Goal: Transaction & Acquisition: Obtain resource

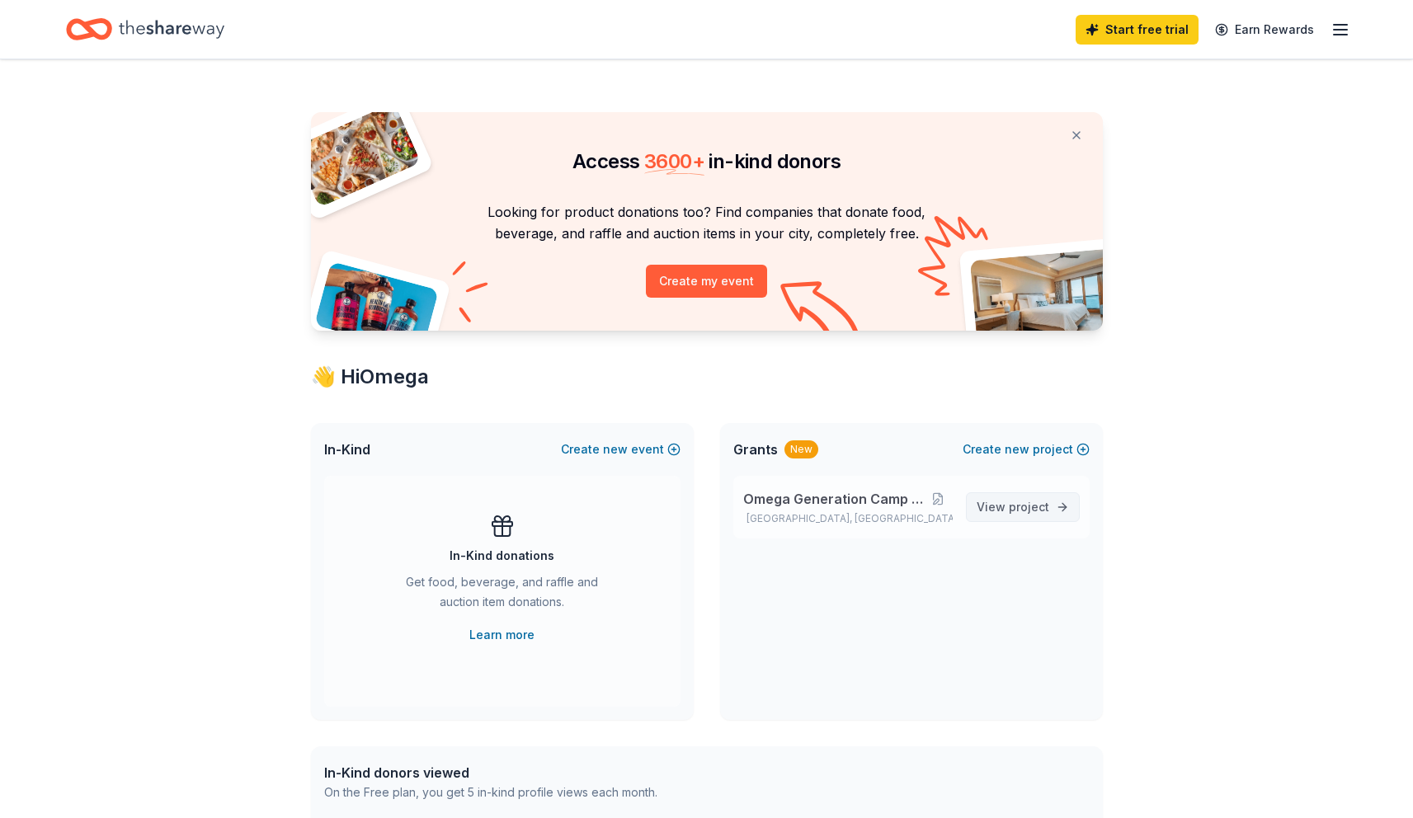
click at [993, 515] on span "View project" at bounding box center [1012, 507] width 73 height 20
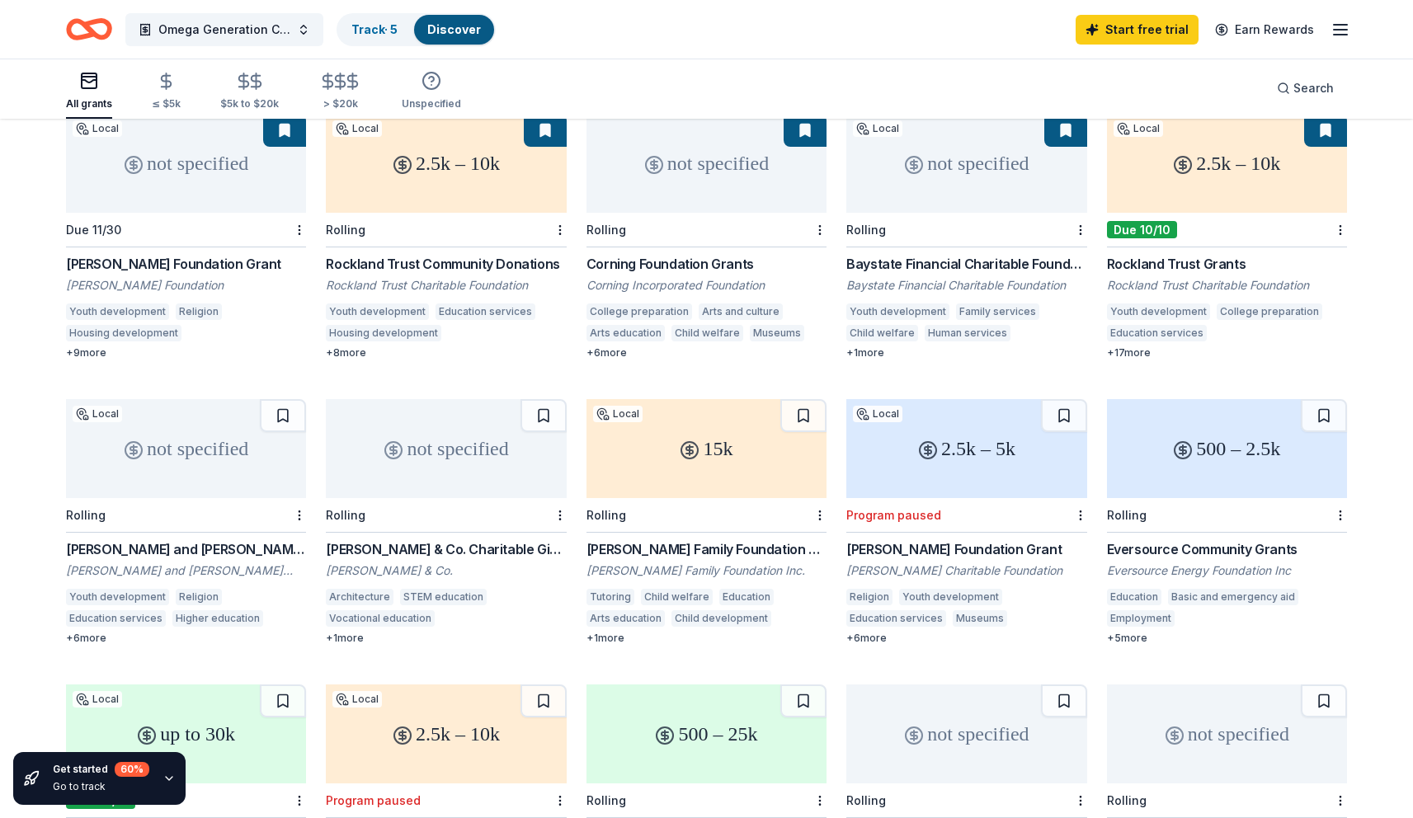
scroll to position [189, 0]
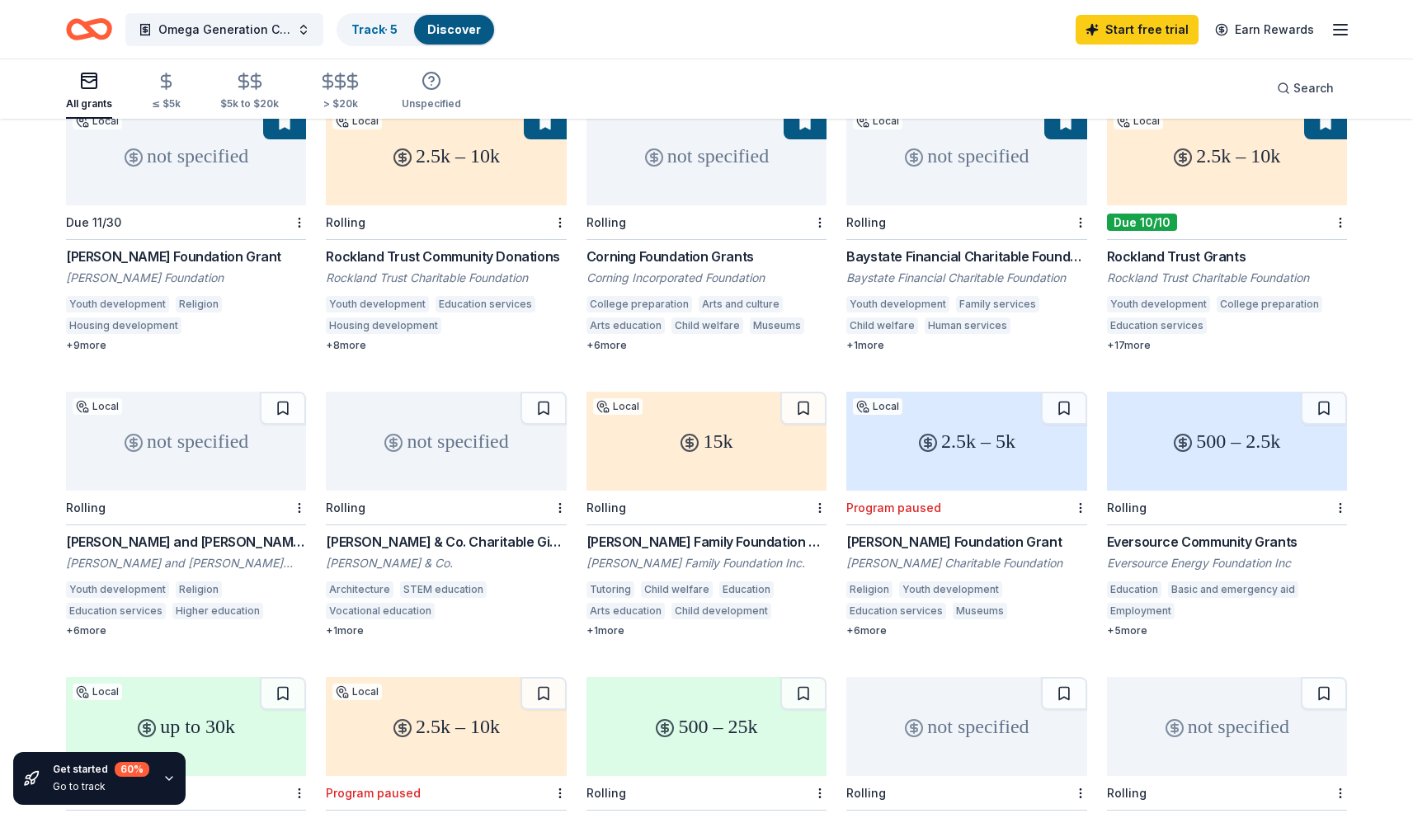
click at [331, 532] on div "[PERSON_NAME] & Co. Charitable Giving" at bounding box center [446, 542] width 240 height 20
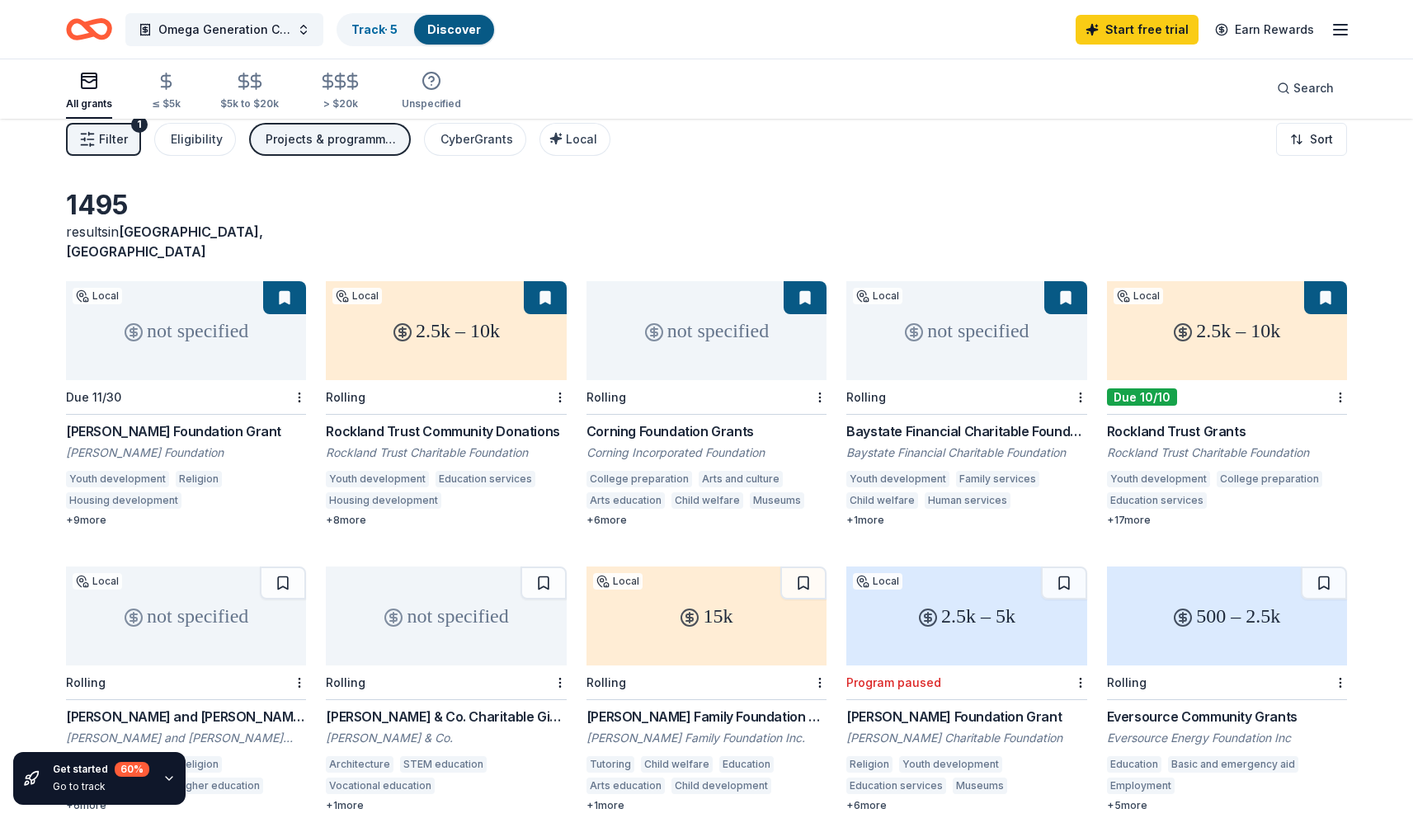
scroll to position [0, 0]
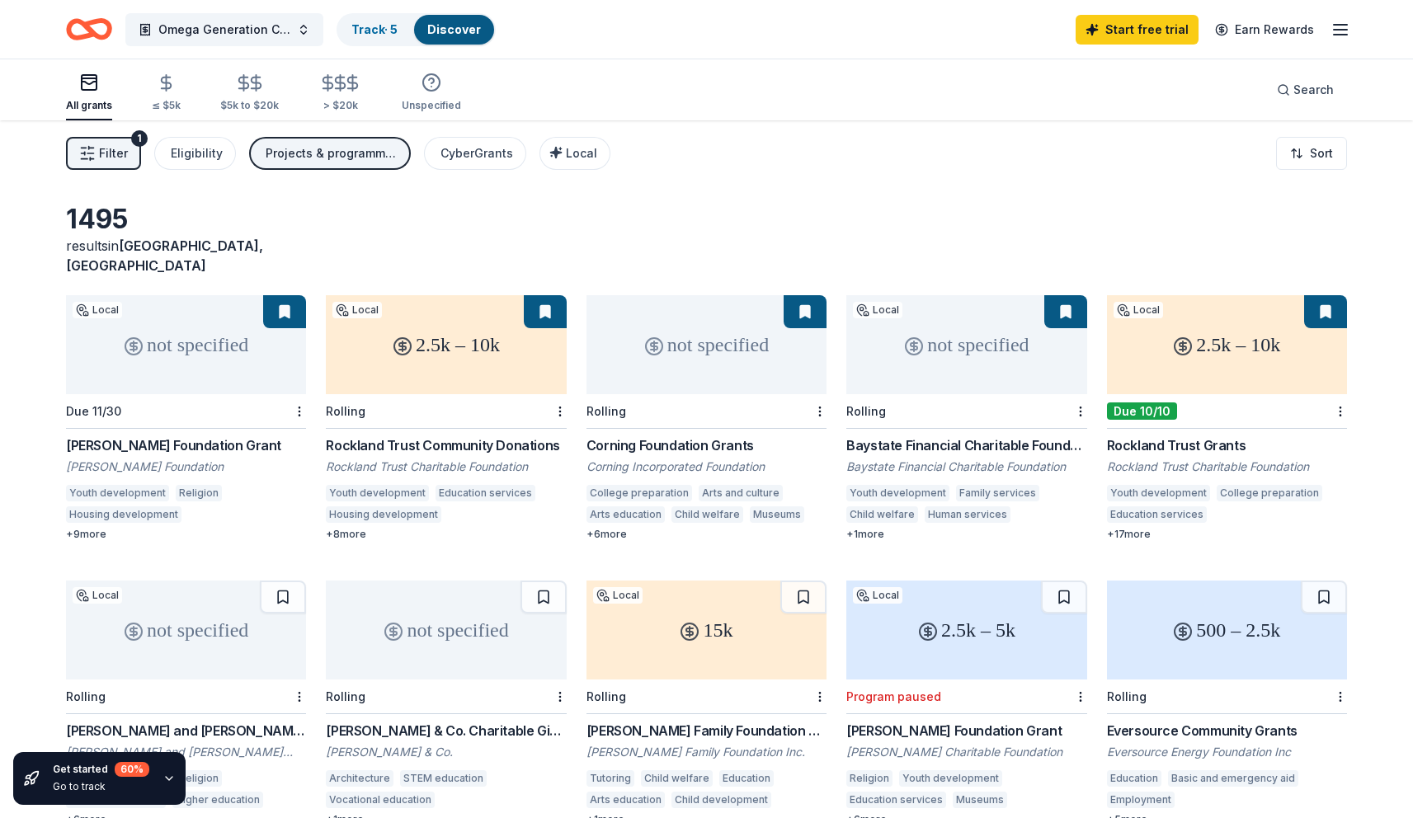
click at [1258, 355] on div "2.5k – 10k" at bounding box center [1227, 344] width 240 height 99
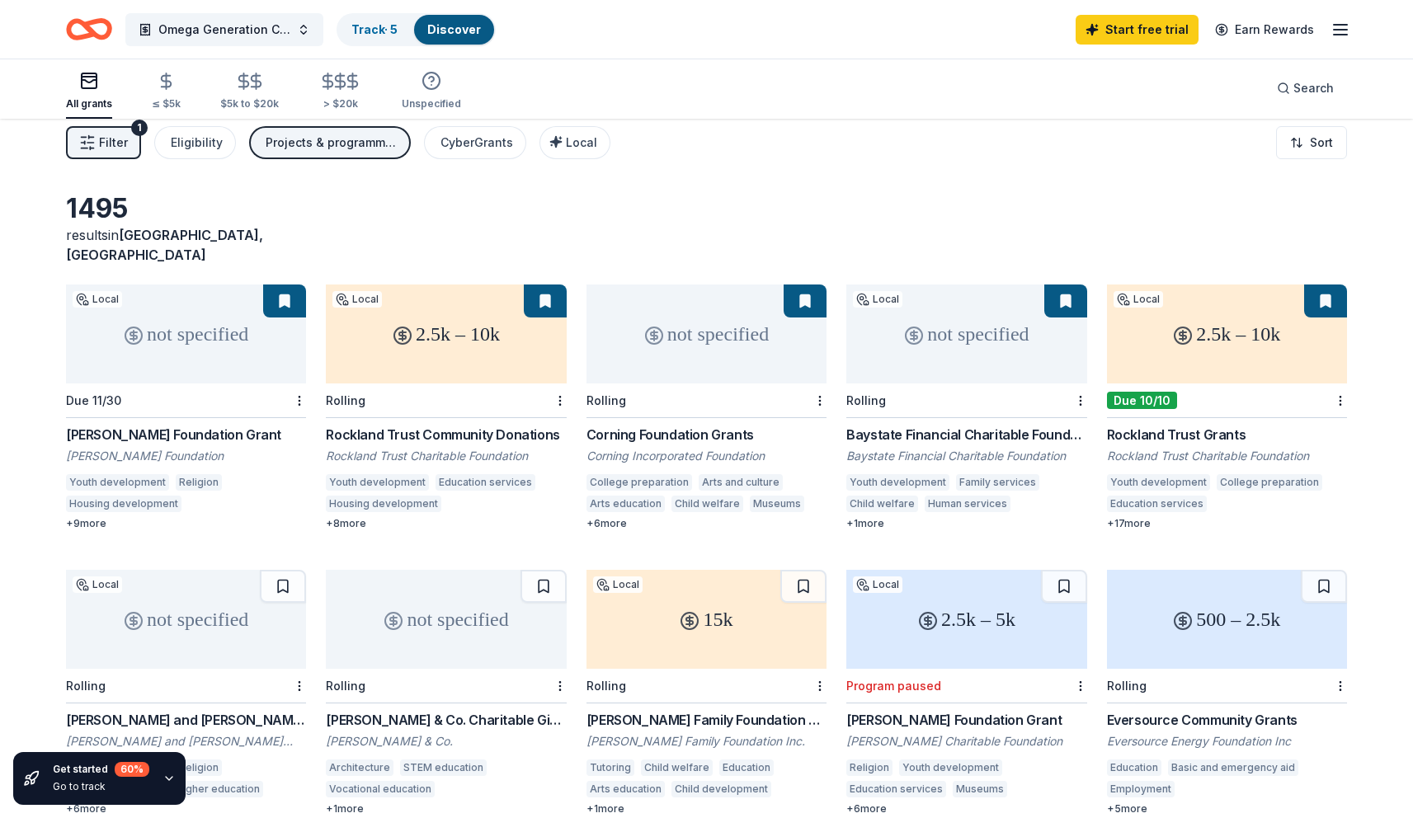
scroll to position [5, 0]
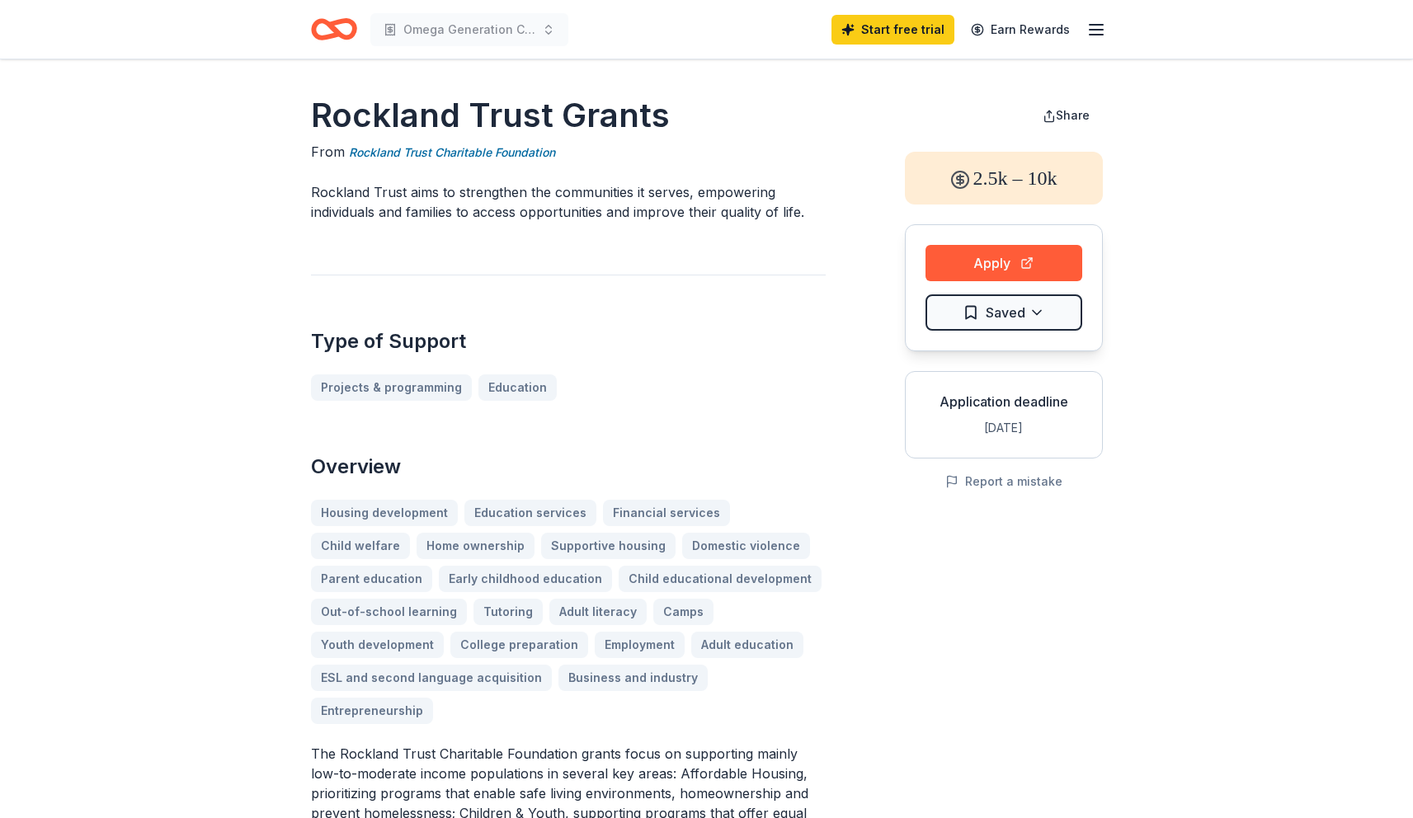
drag, startPoint x: 1020, startPoint y: 428, endPoint x: 972, endPoint y: 428, distance: 47.8
click at [972, 428] on div "Oct 10" at bounding box center [1004, 428] width 170 height 20
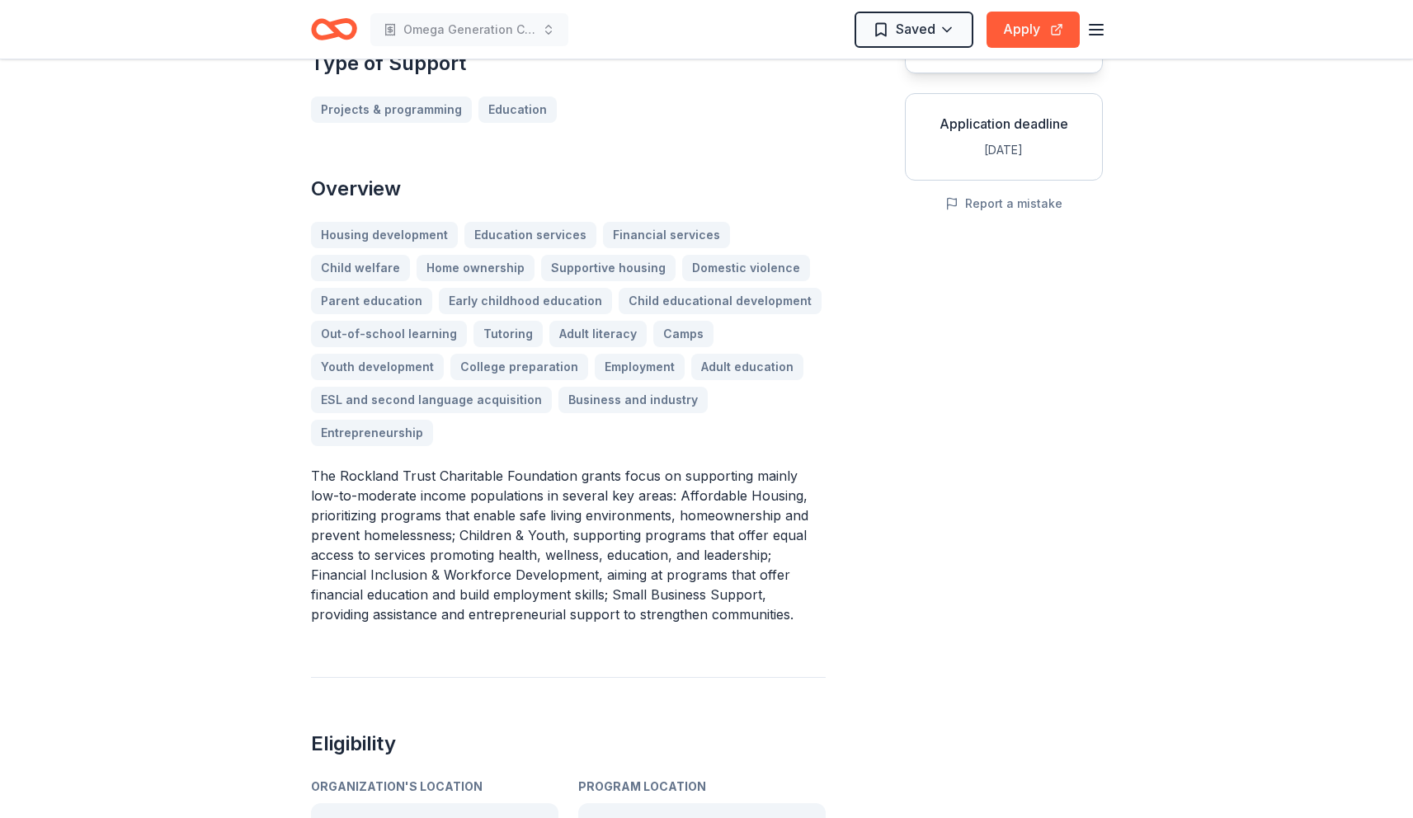
scroll to position [285, 0]
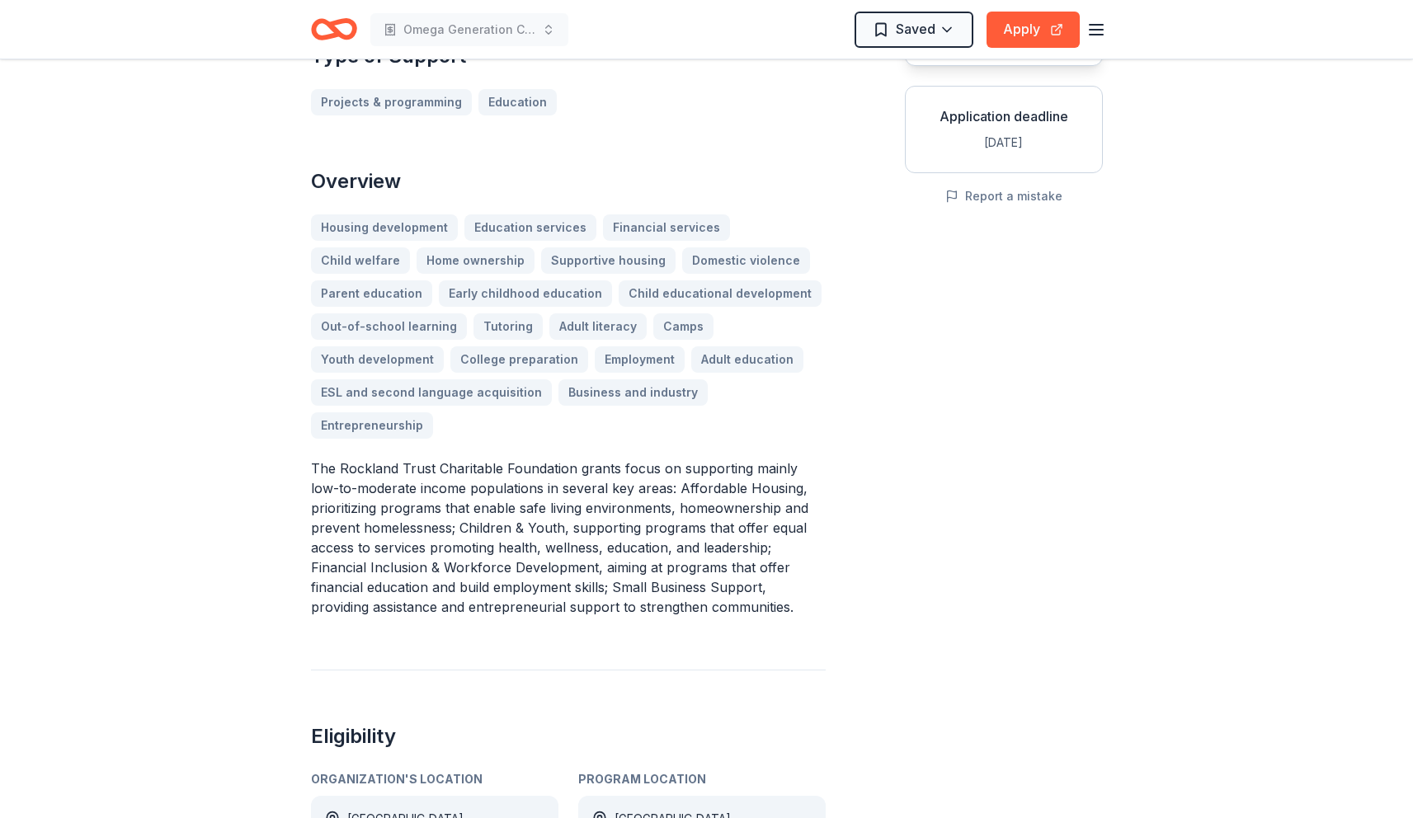
drag, startPoint x: 423, startPoint y: 426, endPoint x: 569, endPoint y: 468, distance: 151.7
click at [569, 468] on p "The Rockland Trust Charitable Foundation grants focus on supporting mainly low-…" at bounding box center [568, 537] width 515 height 158
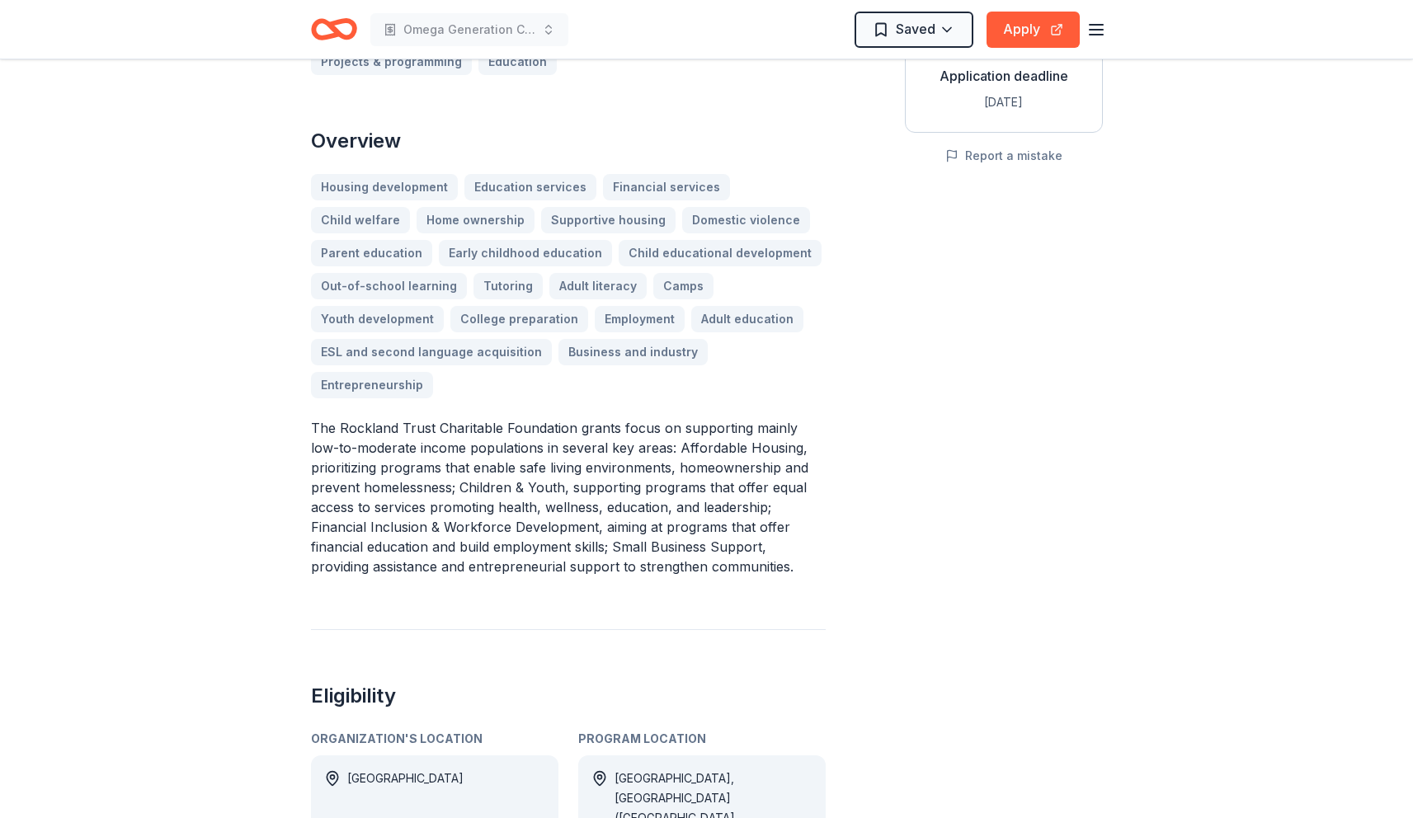
scroll to position [327, 0]
click at [536, 478] on p "The Rockland Trust Charitable Foundation grants focus on supporting mainly low-…" at bounding box center [568, 496] width 515 height 158
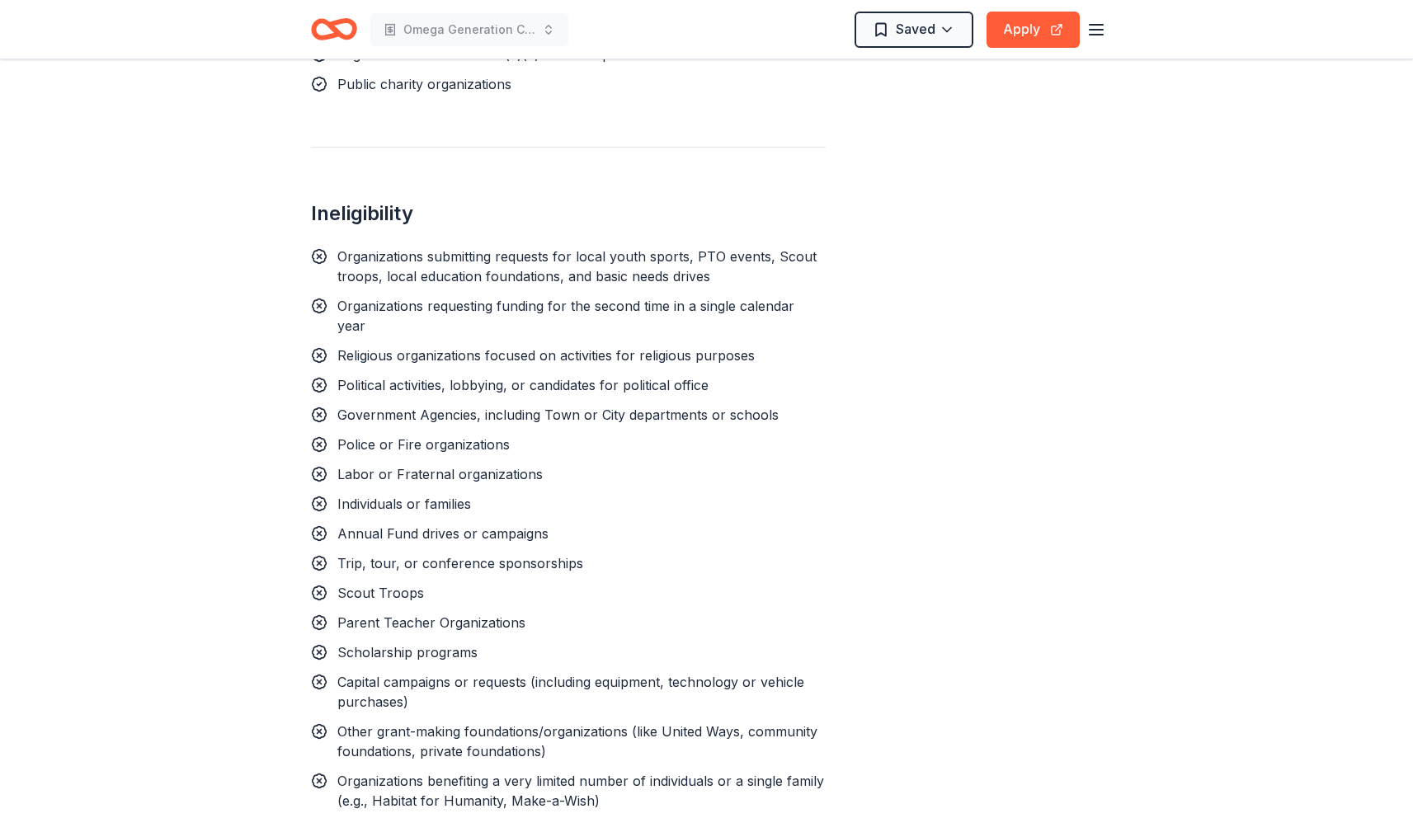
scroll to position [1260, 0]
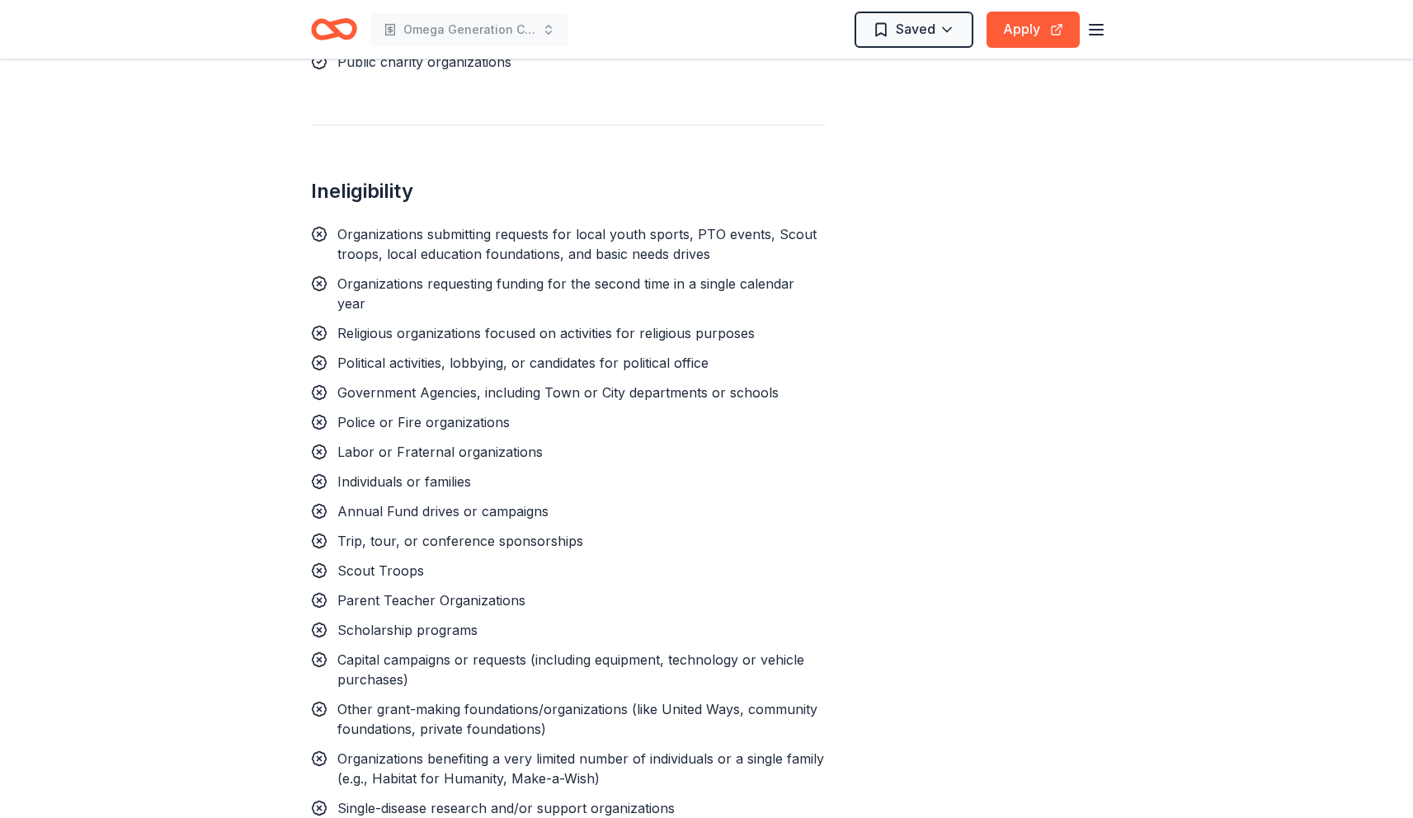
drag, startPoint x: 340, startPoint y: 155, endPoint x: 365, endPoint y: 280, distance: 127.9
click at [365, 282] on div "Ineligibility Organizations submitting requests for local youth sports, PTO eve…" at bounding box center [568, 486] width 515 height 723
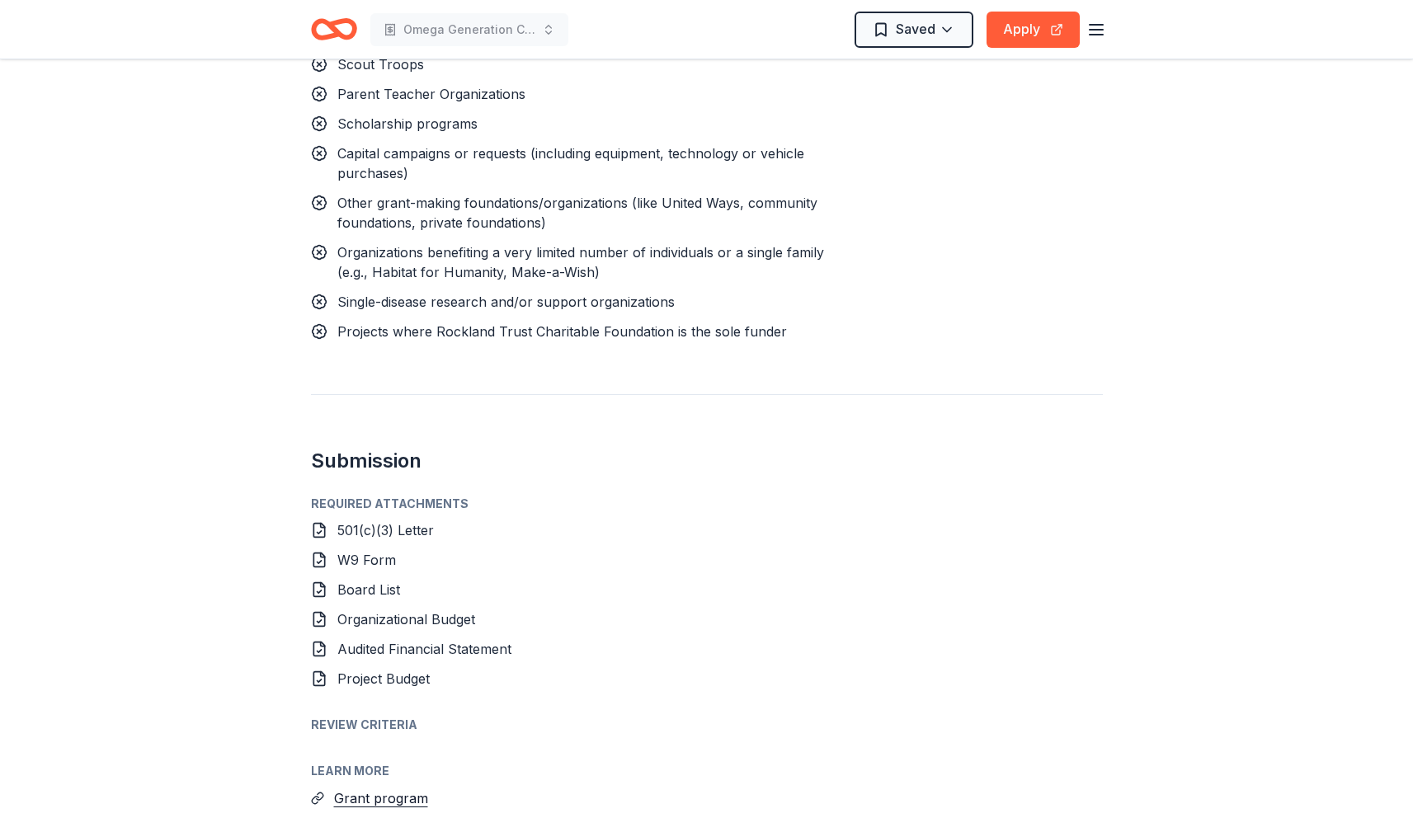
scroll to position [1838, 0]
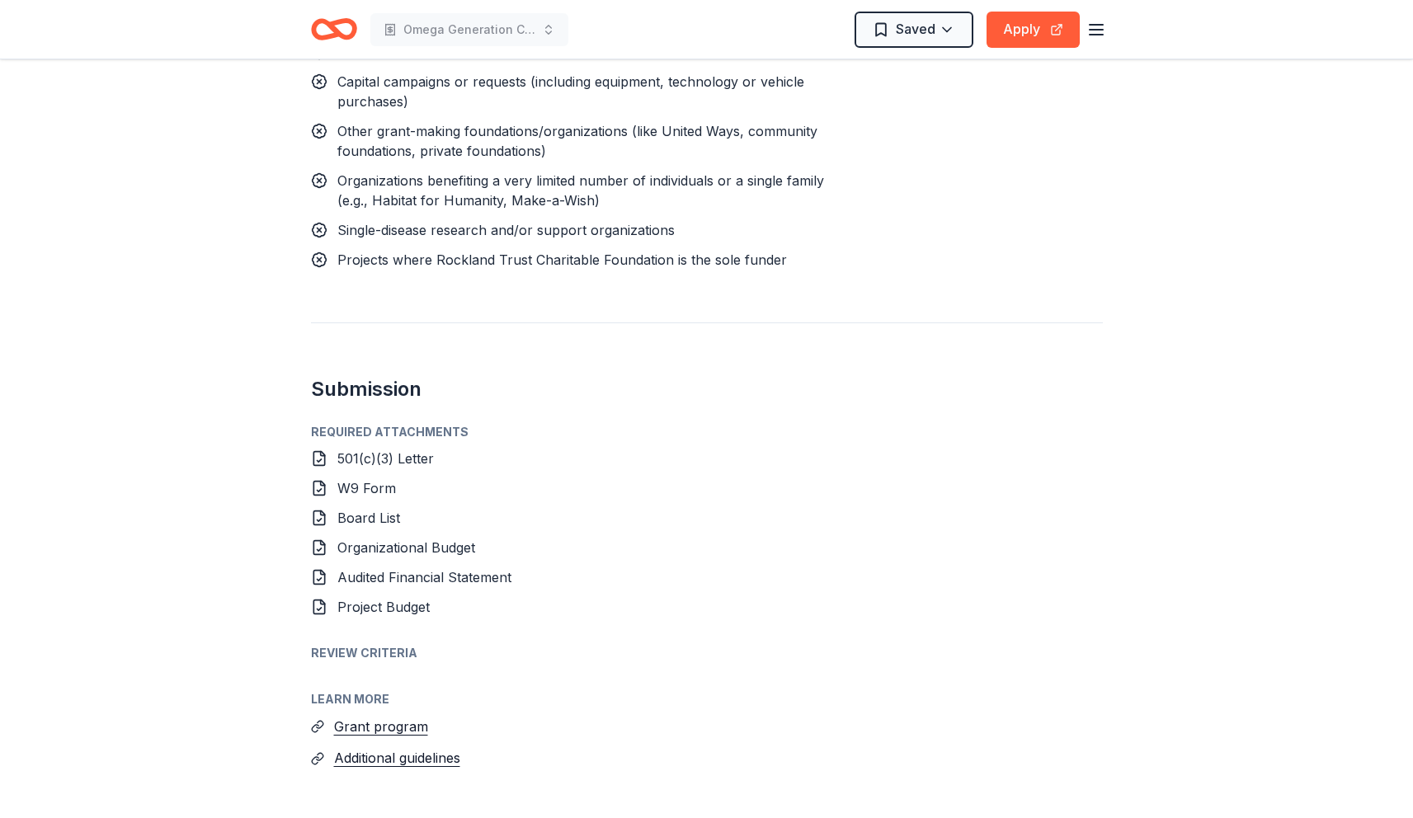
drag, startPoint x: 333, startPoint y: 416, endPoint x: 374, endPoint y: 477, distance: 73.9
click at [376, 477] on div "501(c)(3) Letter W9 Form Board List Organizational Budget Audited Financial Sta…" at bounding box center [707, 533] width 792 height 168
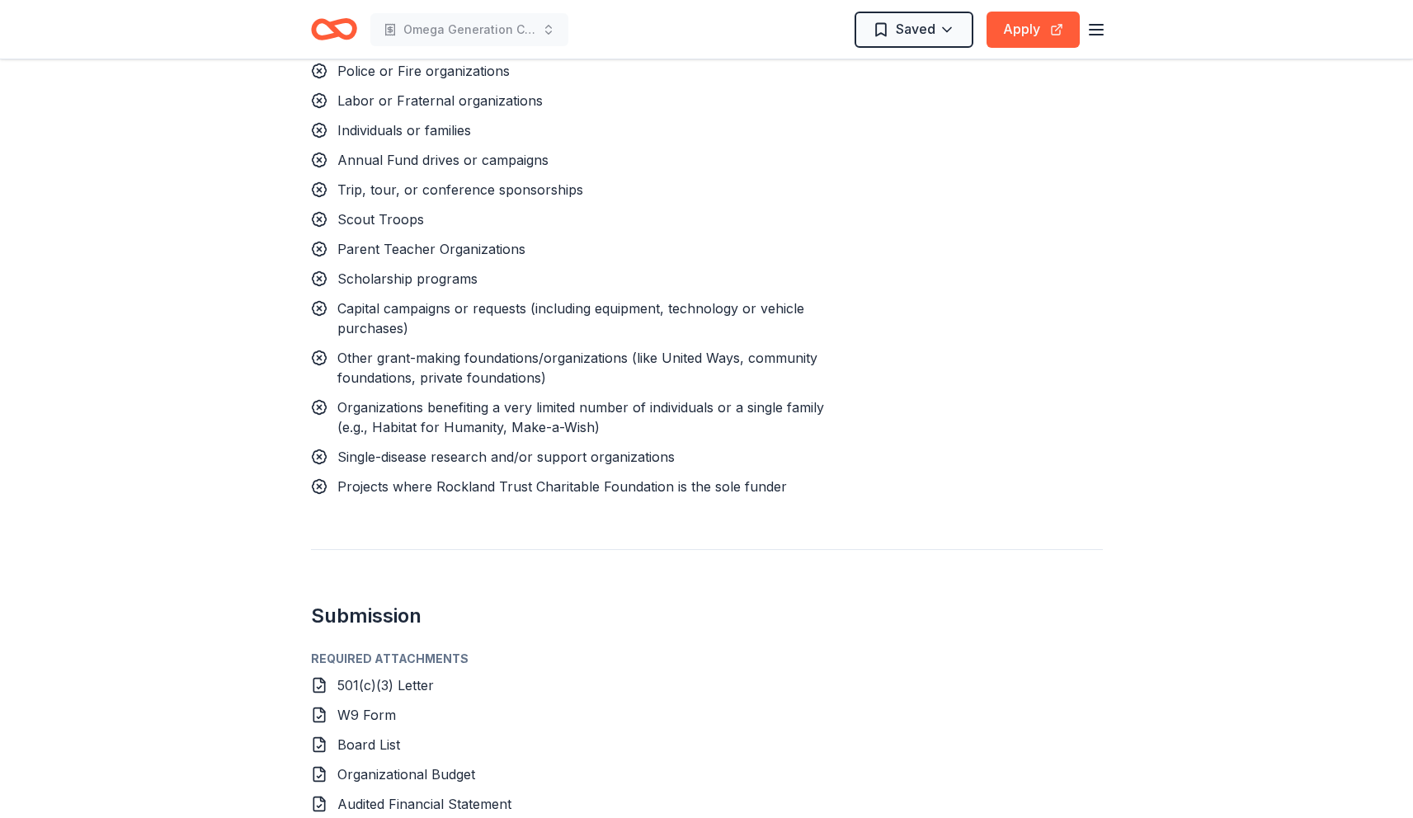
scroll to position [1981, 0]
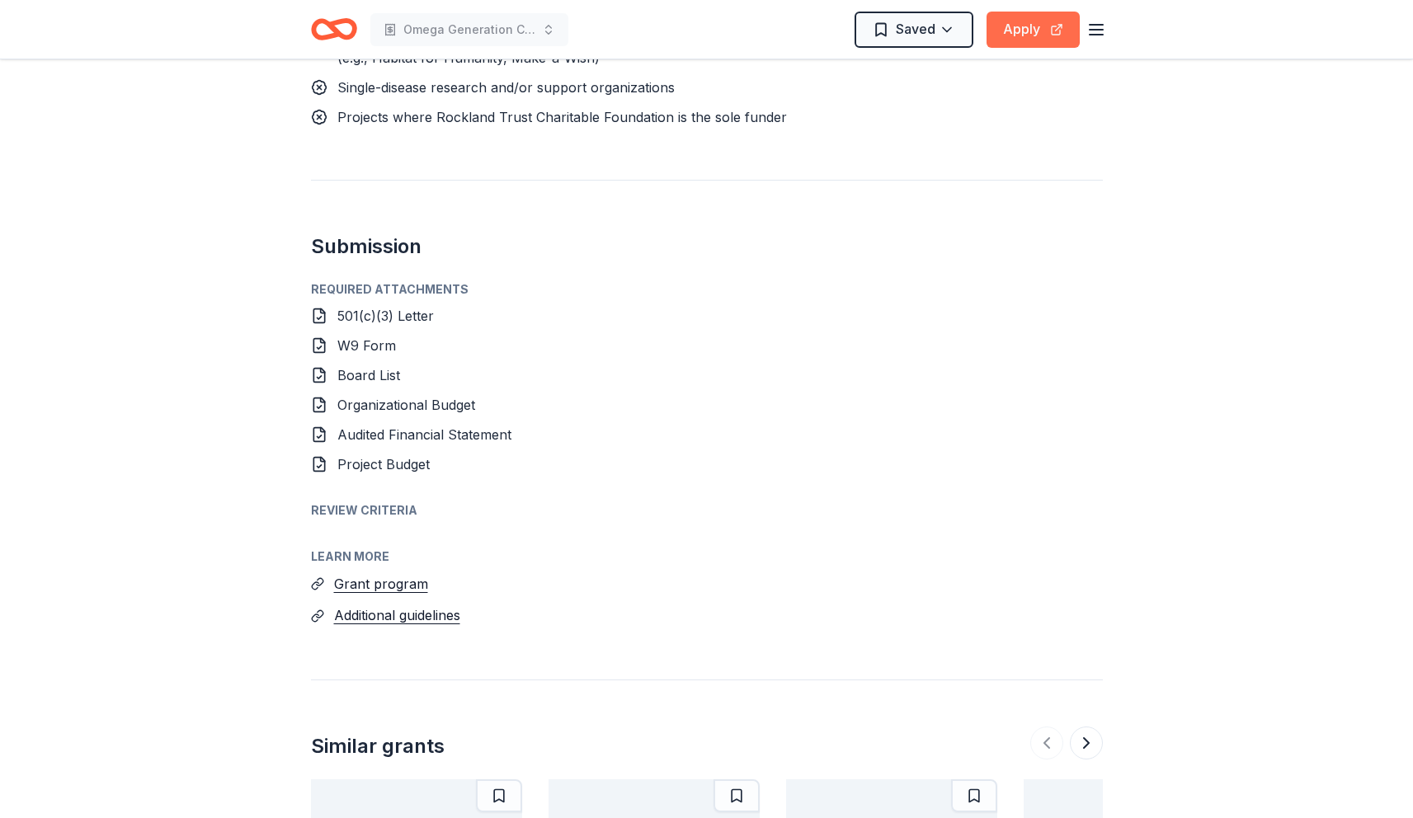
click at [1027, 27] on button "Apply" at bounding box center [1032, 30] width 93 height 36
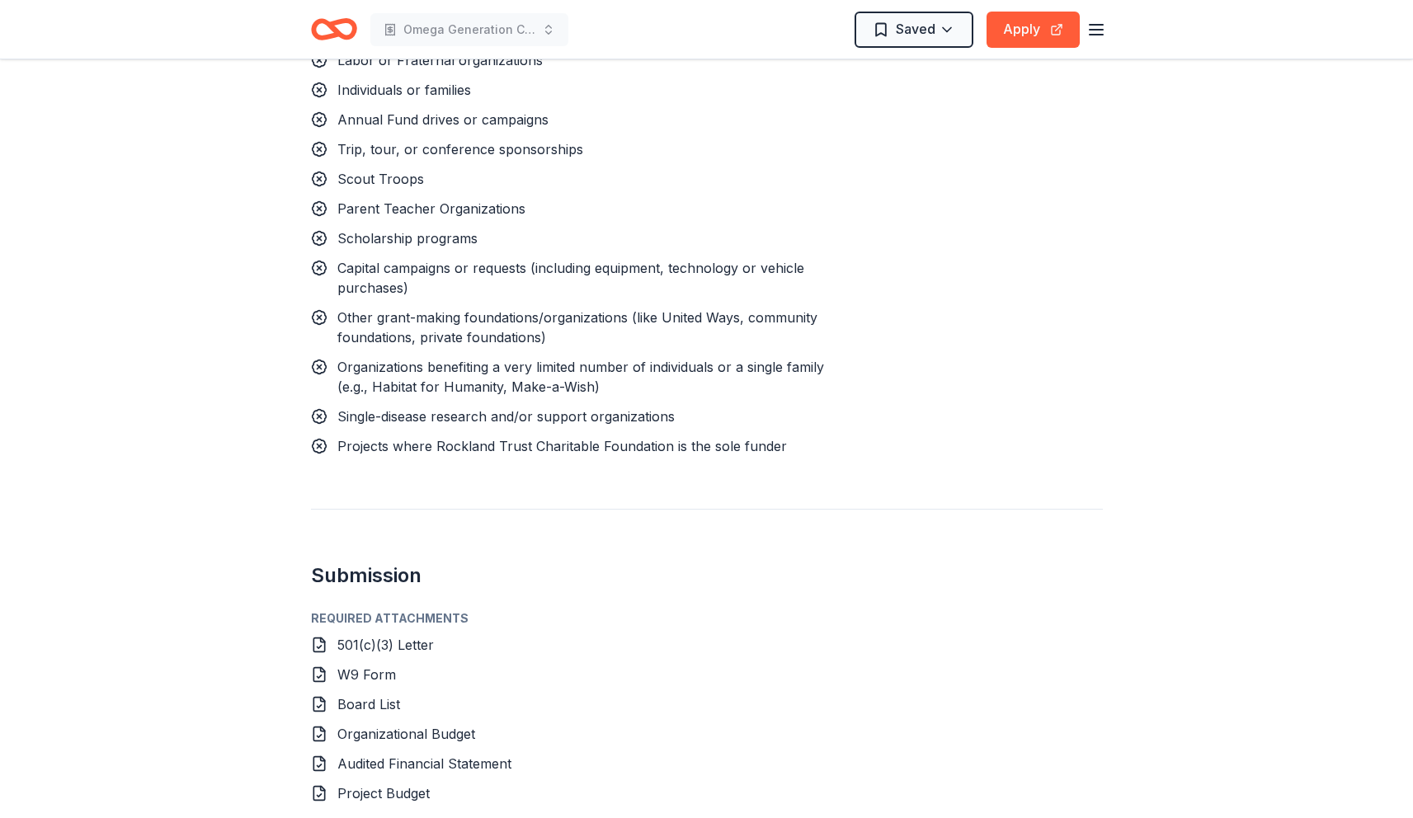
scroll to position [1449, 0]
